Goal: Transaction & Acquisition: Purchase product/service

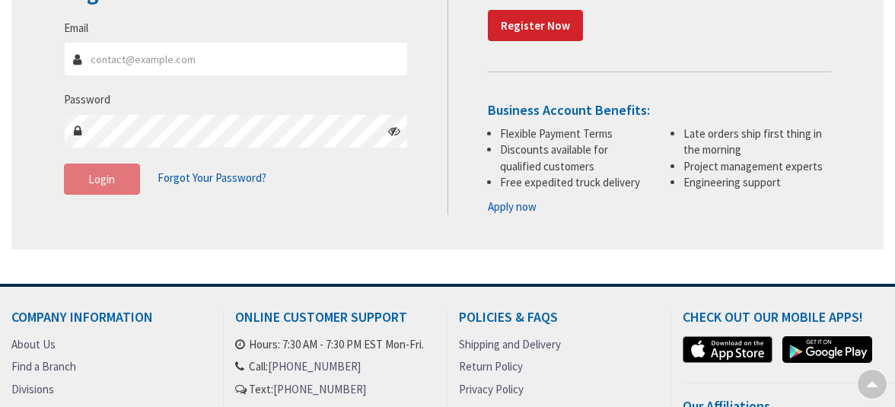
type input "brian@systemselectricalservices.com"
click at [118, 181] on button "Login" at bounding box center [102, 180] width 76 height 32
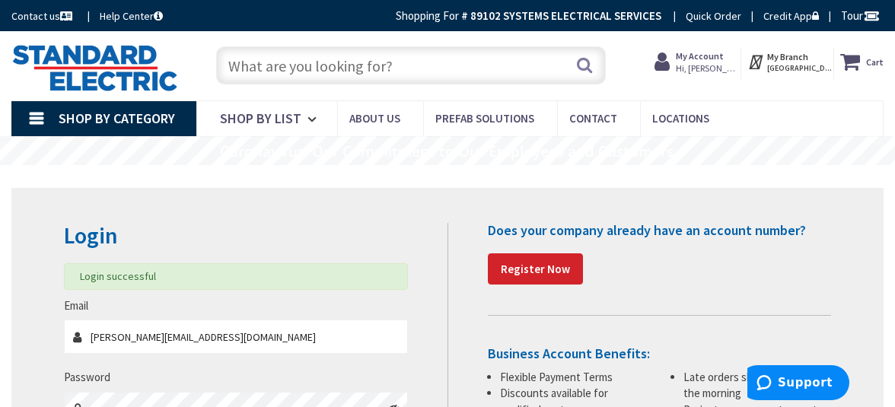
click at [307, 65] on input "text" at bounding box center [411, 65] width 390 height 38
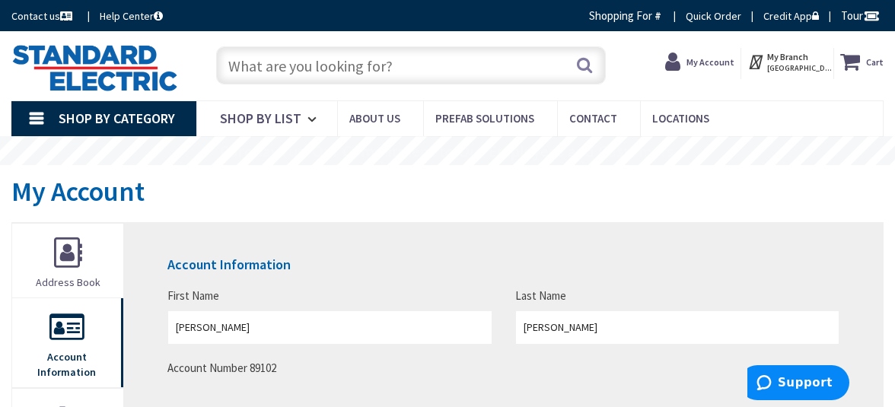
click at [350, 61] on input "text" at bounding box center [411, 65] width 390 height 38
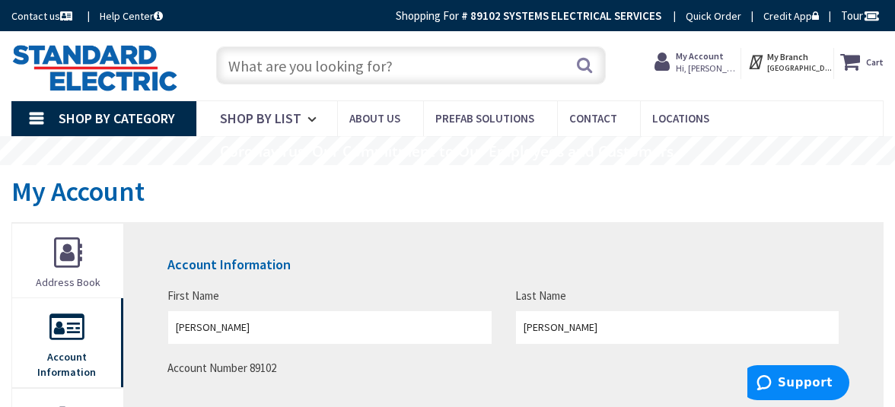
paste input "RC7AFFTCBK"
type input "RC7AFFTCBK"
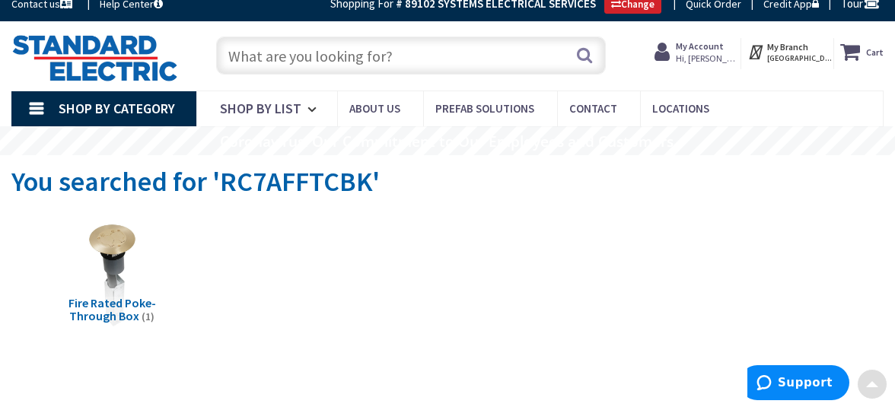
scroll to position [2, 0]
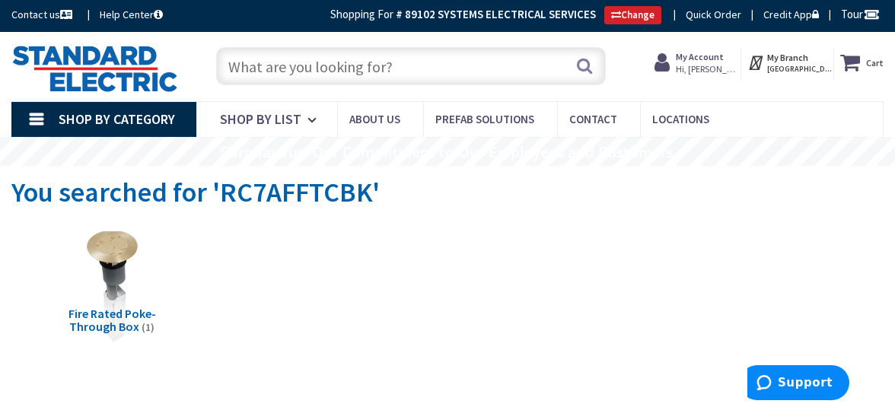
click at [107, 260] on img at bounding box center [112, 285] width 115 height 115
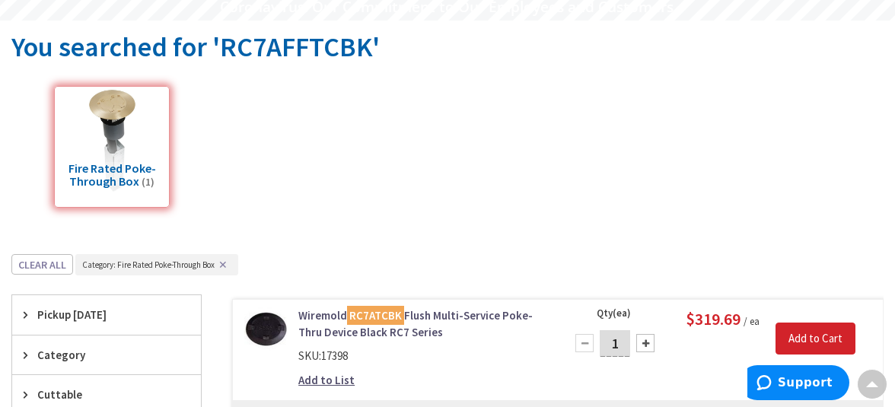
scroll to position [0, 0]
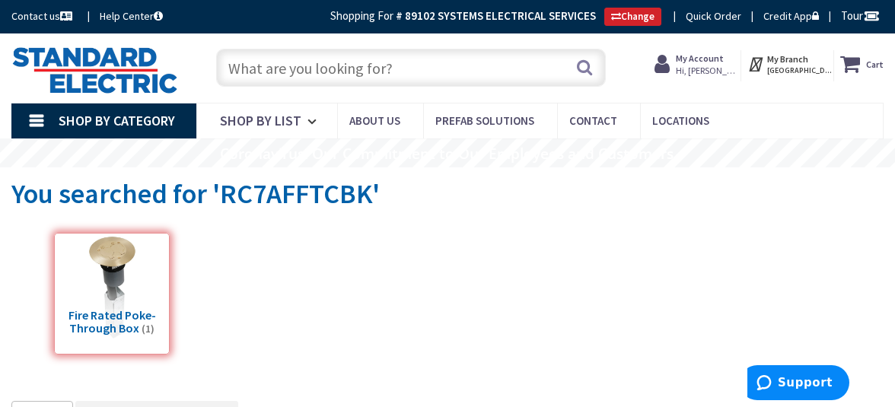
click at [288, 64] on input "text" at bounding box center [411, 68] width 390 height 38
